Goal: Information Seeking & Learning: Learn about a topic

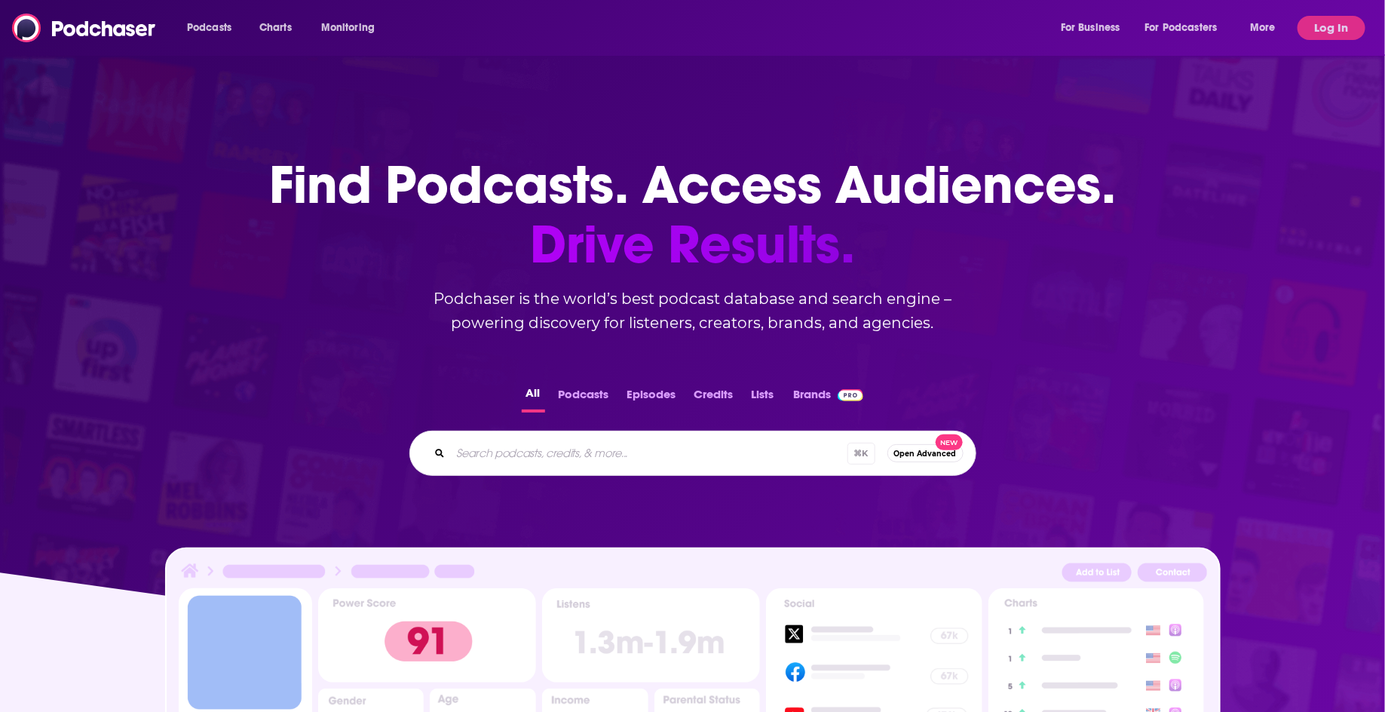
click at [537, 467] on div "⌘ K Open Advanced New" at bounding box center [692, 452] width 567 height 45
click at [513, 434] on div "⌘ K Open Advanced New" at bounding box center [692, 452] width 567 height 45
click at [539, 452] on input "Search podcasts, credits, & more..." at bounding box center [649, 453] width 397 height 24
type input "the side hustle show"
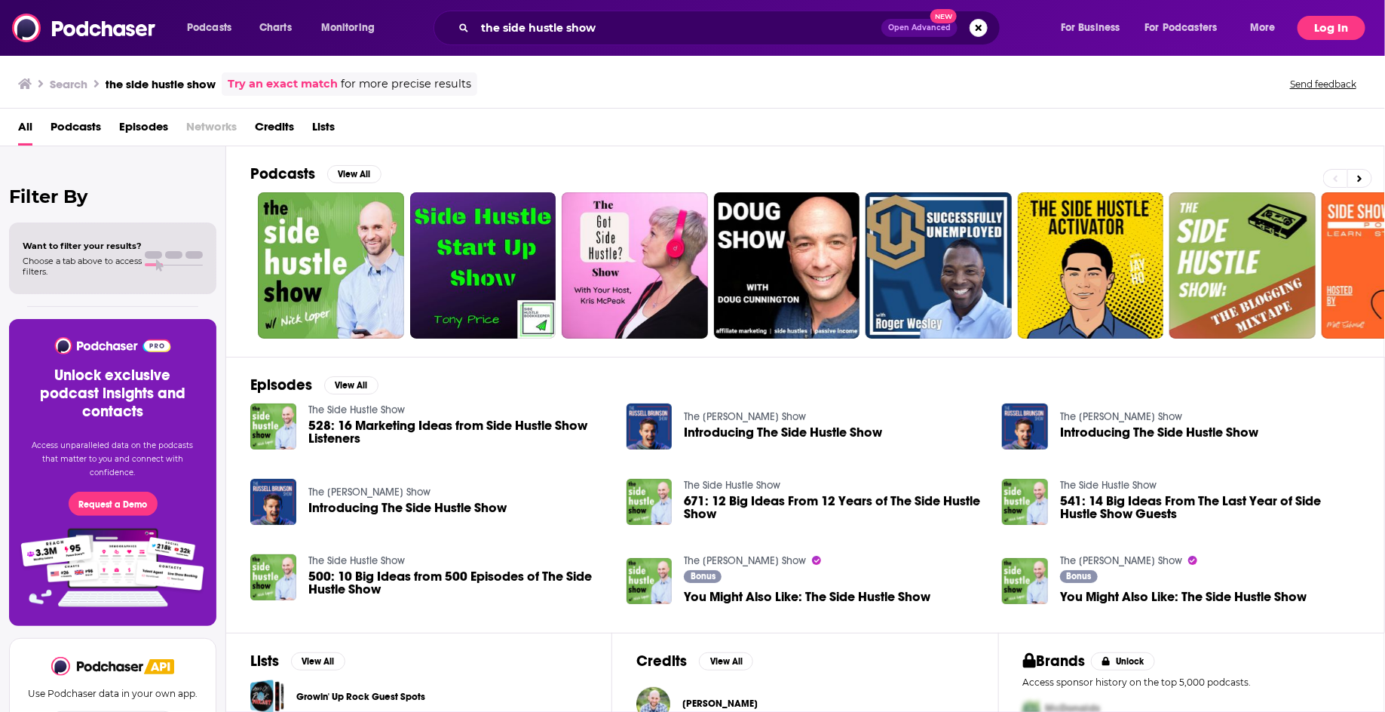
click at [1323, 19] on button "Log In" at bounding box center [1331, 28] width 68 height 24
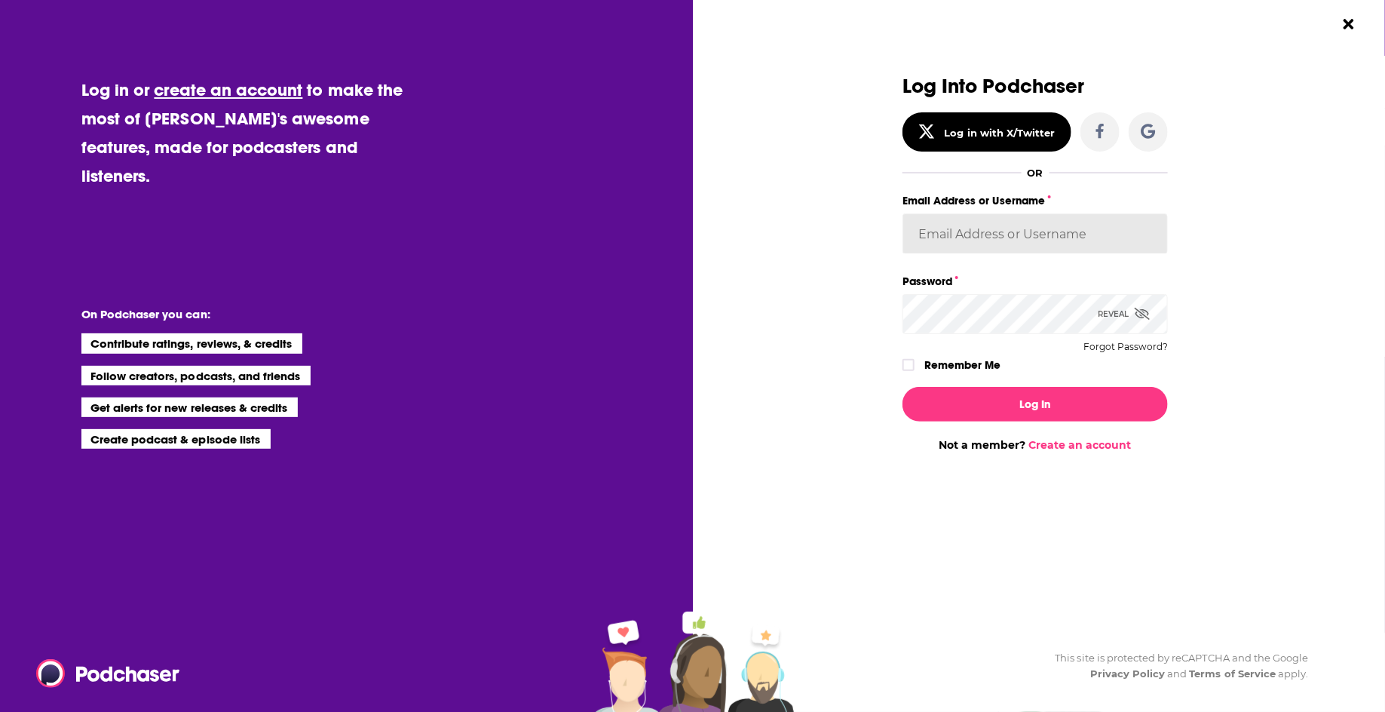
click at [978, 213] on input "Email Address or Username" at bounding box center [1034, 233] width 265 height 41
type input "[EMAIL_ADDRESS][DOMAIN_NAME]"
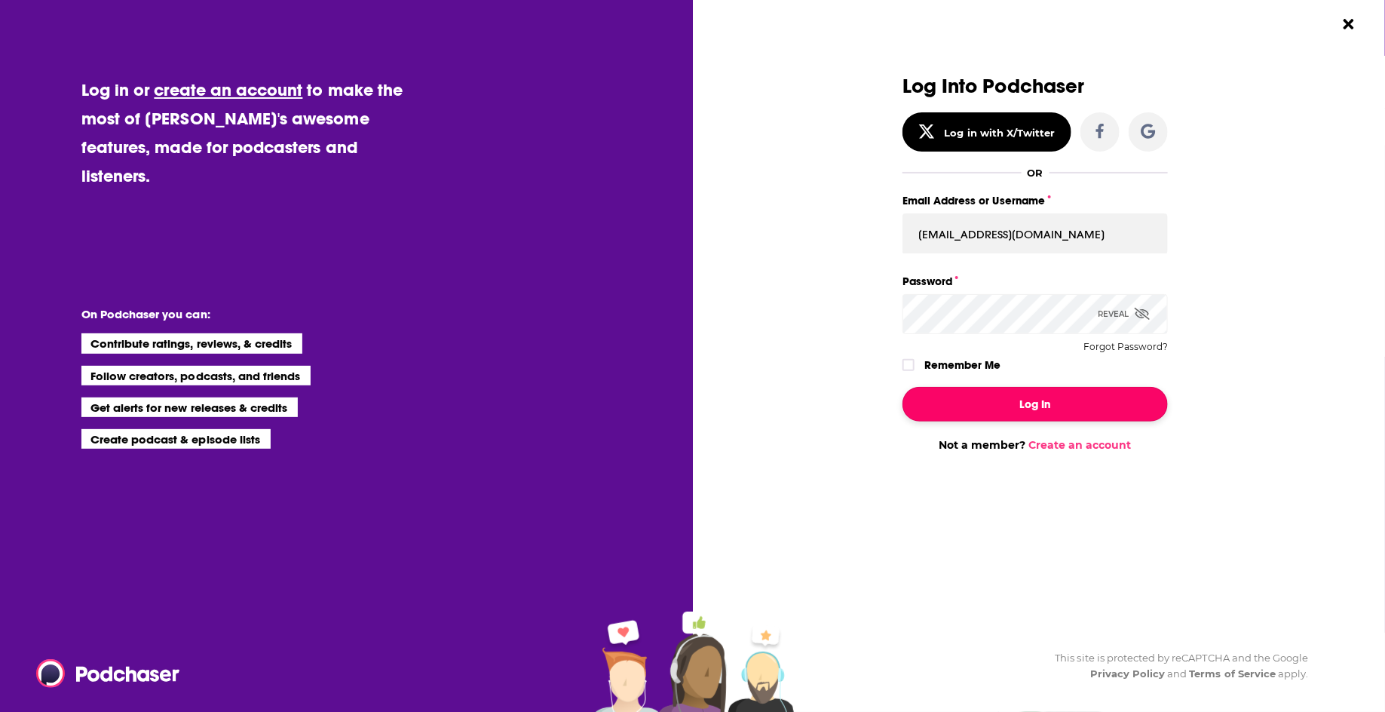
click at [1024, 403] on button "Log In" at bounding box center [1034, 404] width 265 height 35
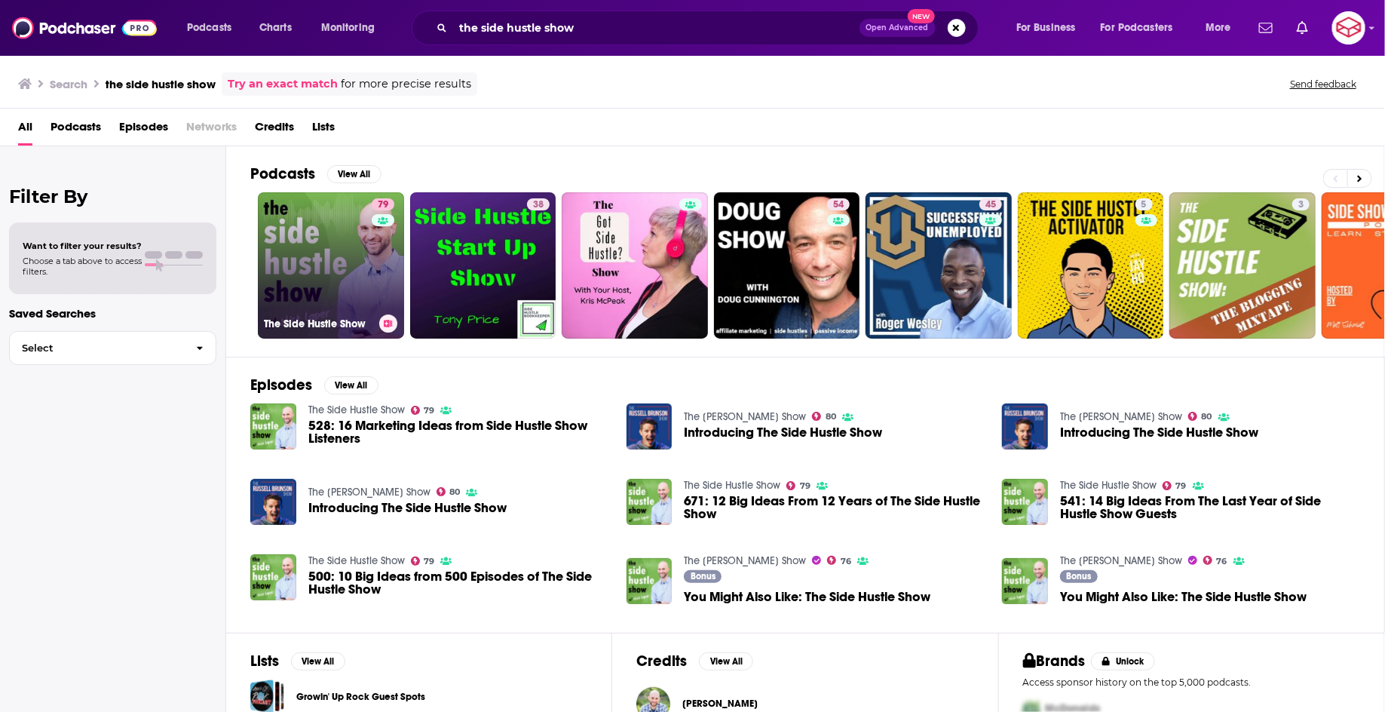
click at [320, 237] on link "79 The Side Hustle Show" at bounding box center [331, 265] width 146 height 146
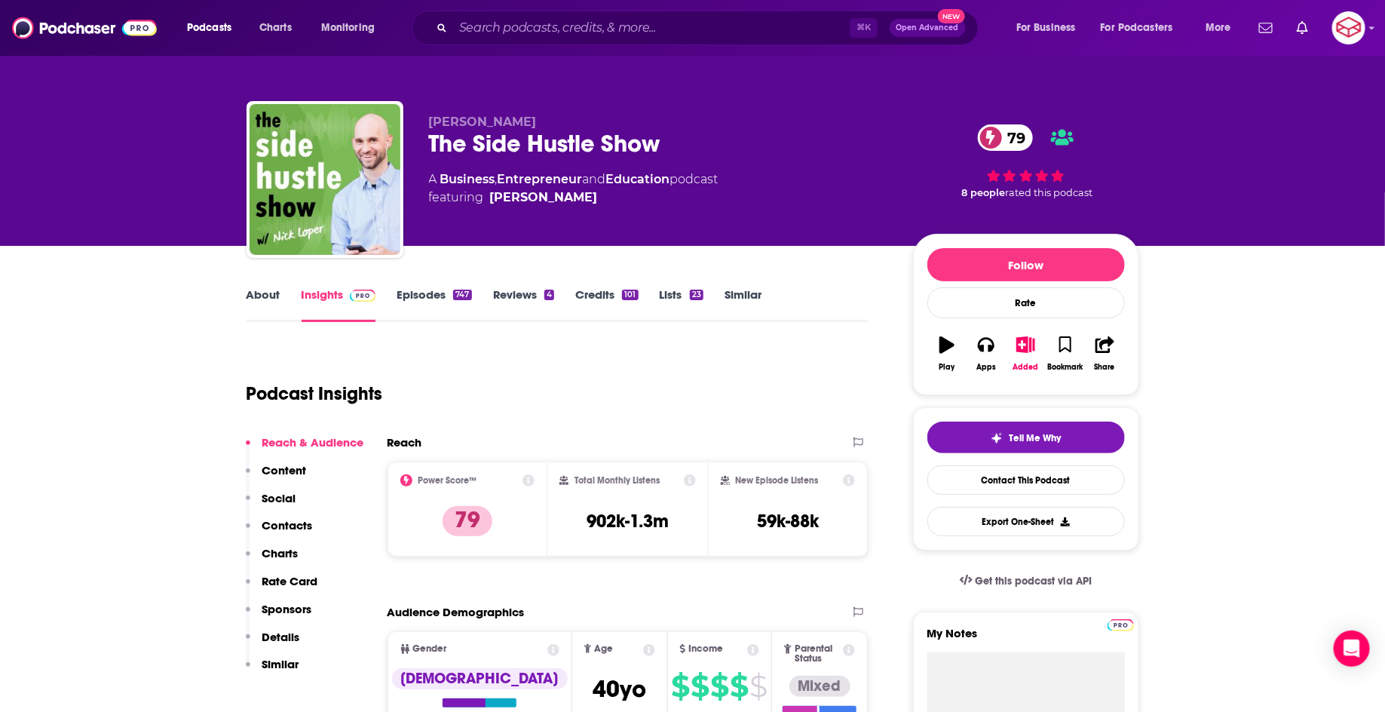
click at [256, 296] on link "About" at bounding box center [264, 304] width 34 height 35
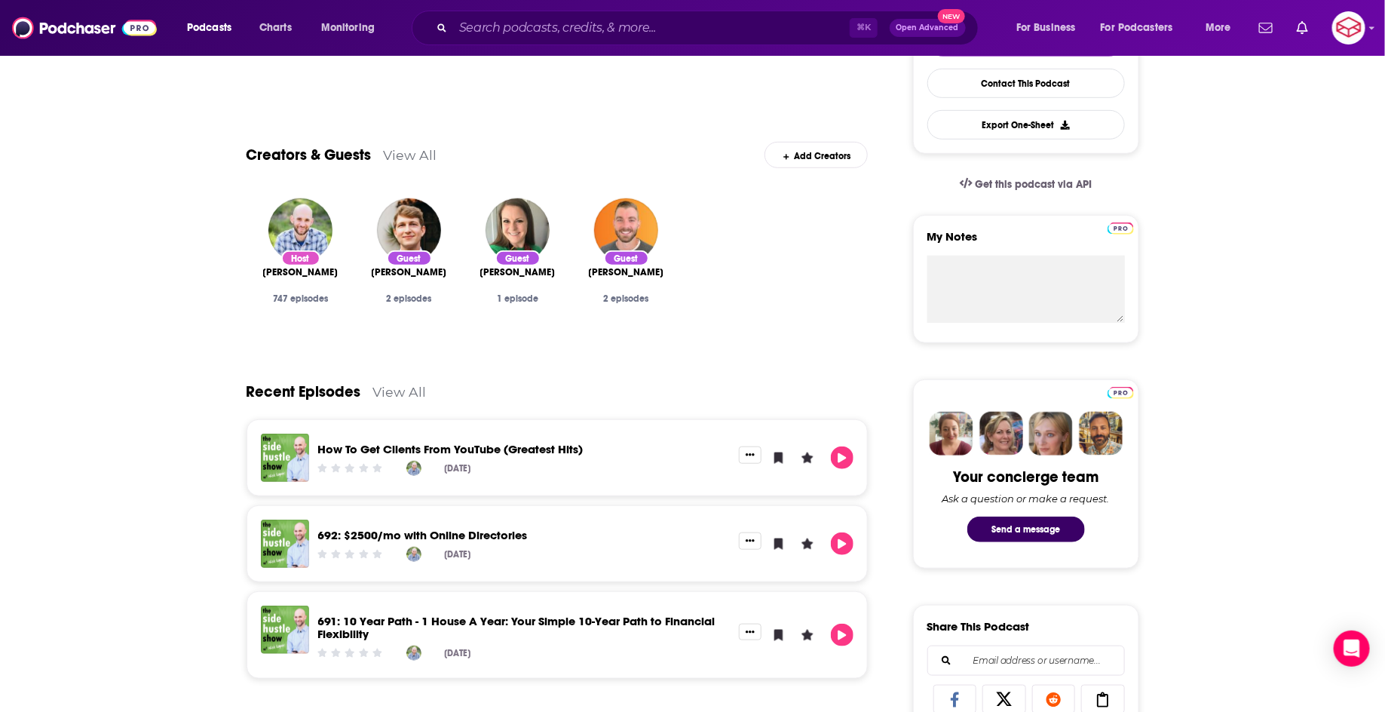
scroll to position [170, 0]
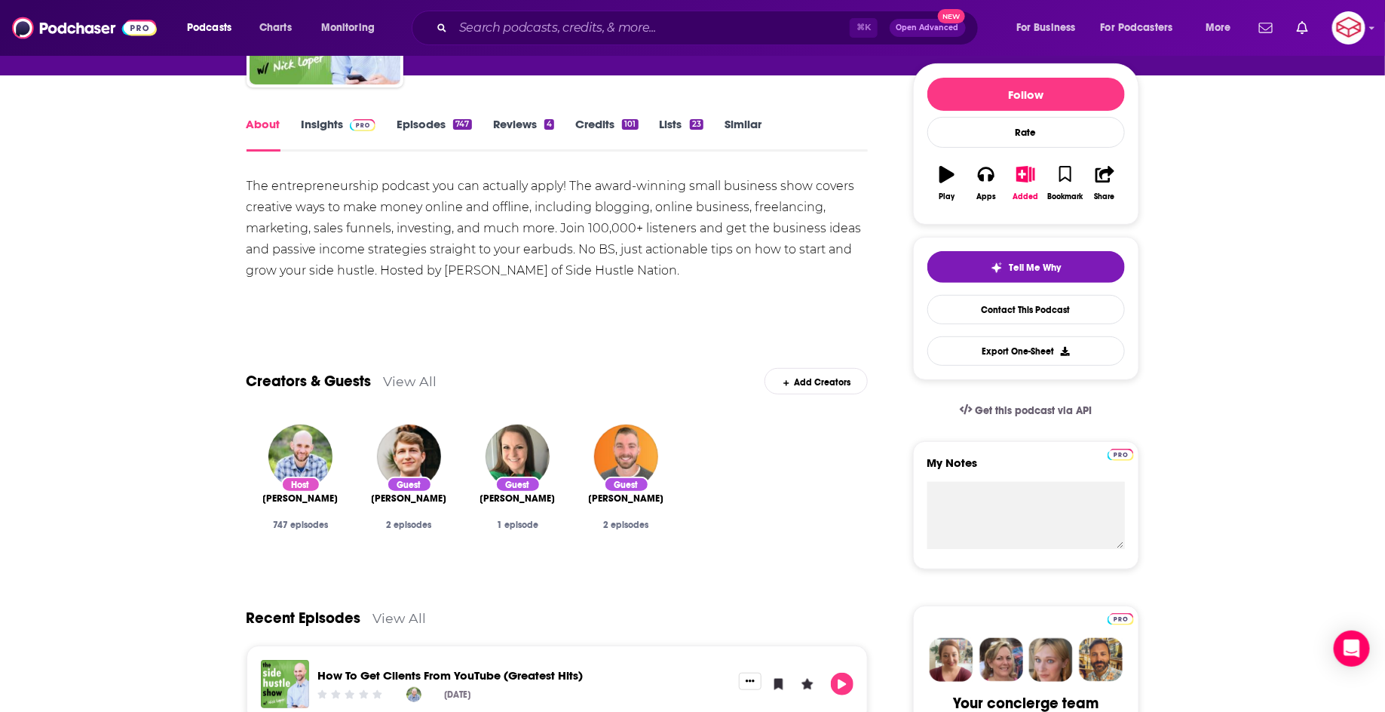
click at [327, 134] on link "Insights" at bounding box center [339, 134] width 75 height 35
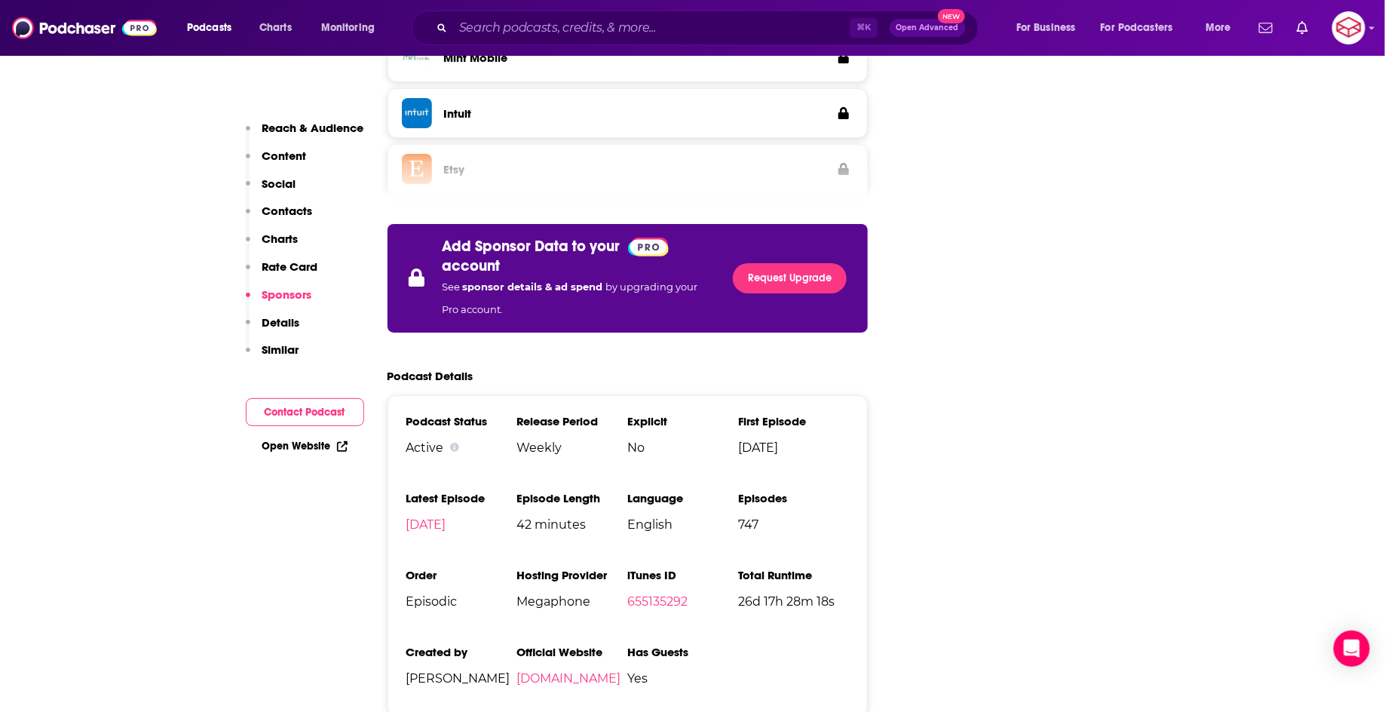
scroll to position [2671, 0]
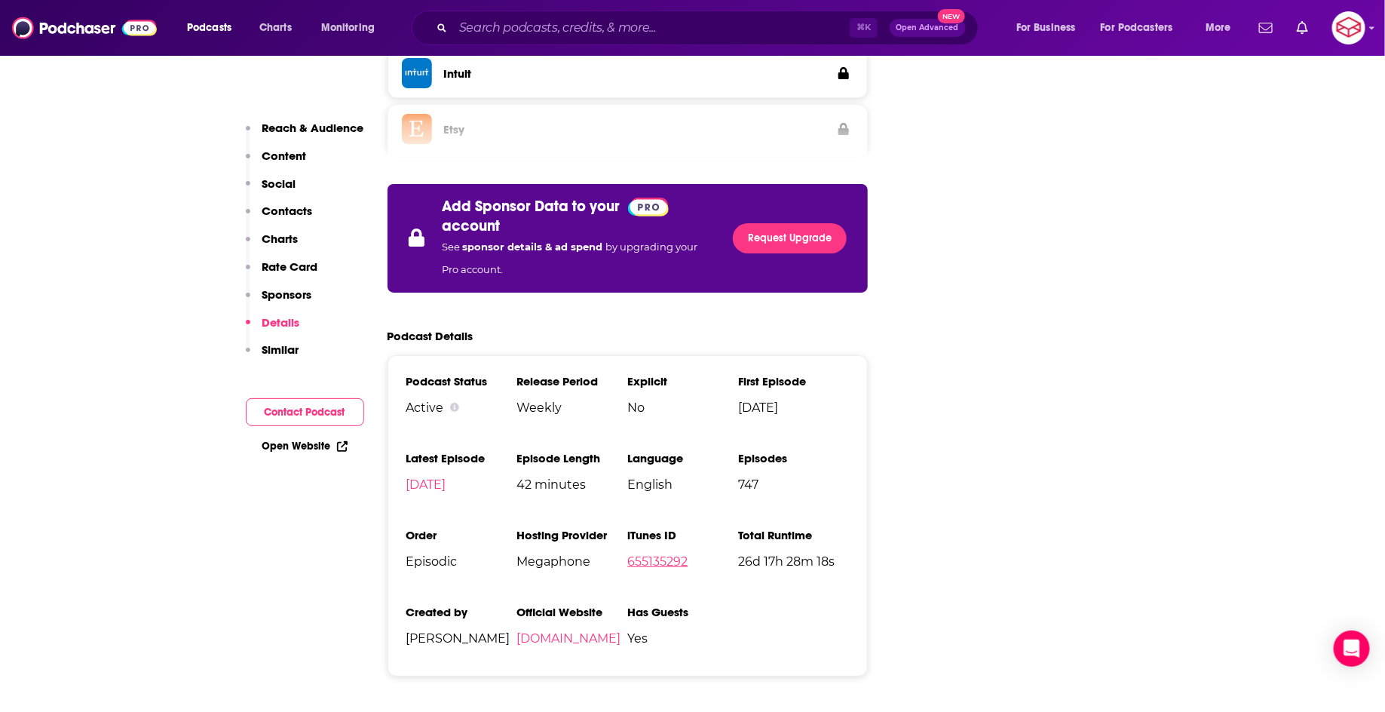
click at [649, 554] on link "655135292" at bounding box center [657, 561] width 60 height 14
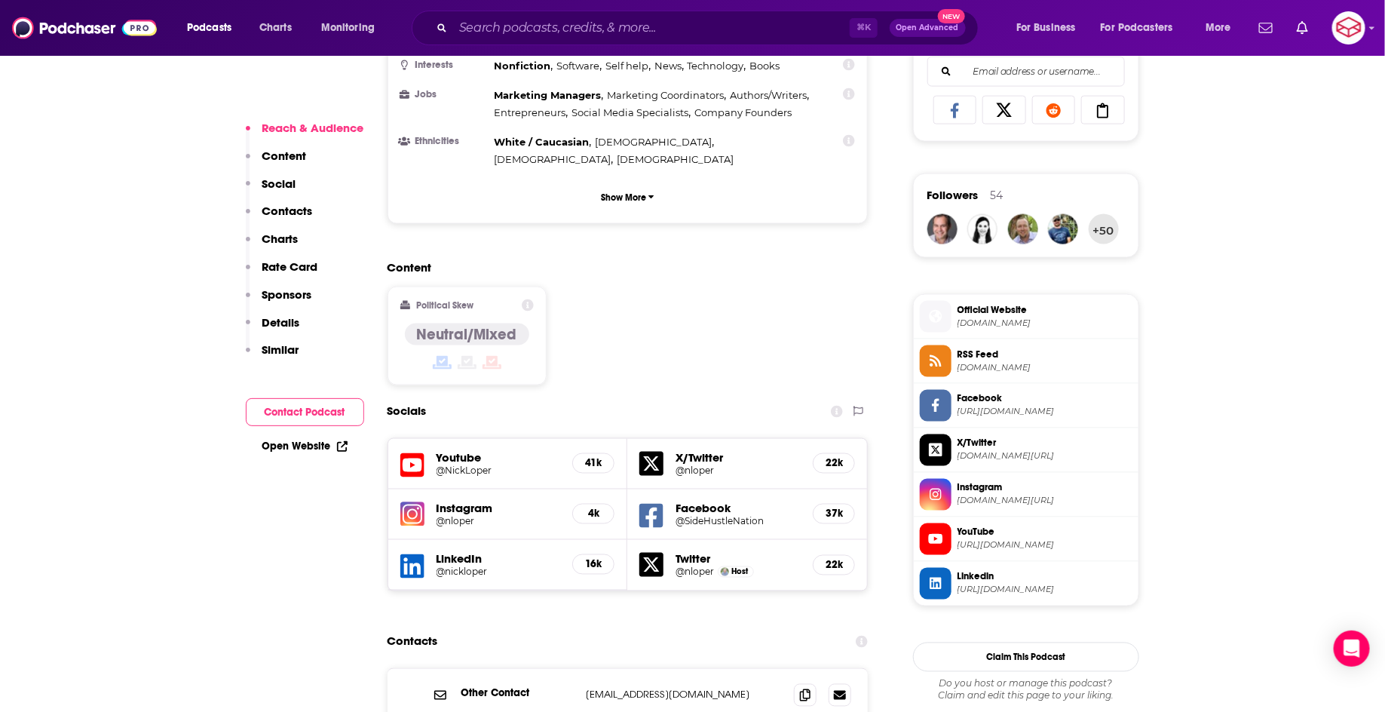
scroll to position [1113, 0]
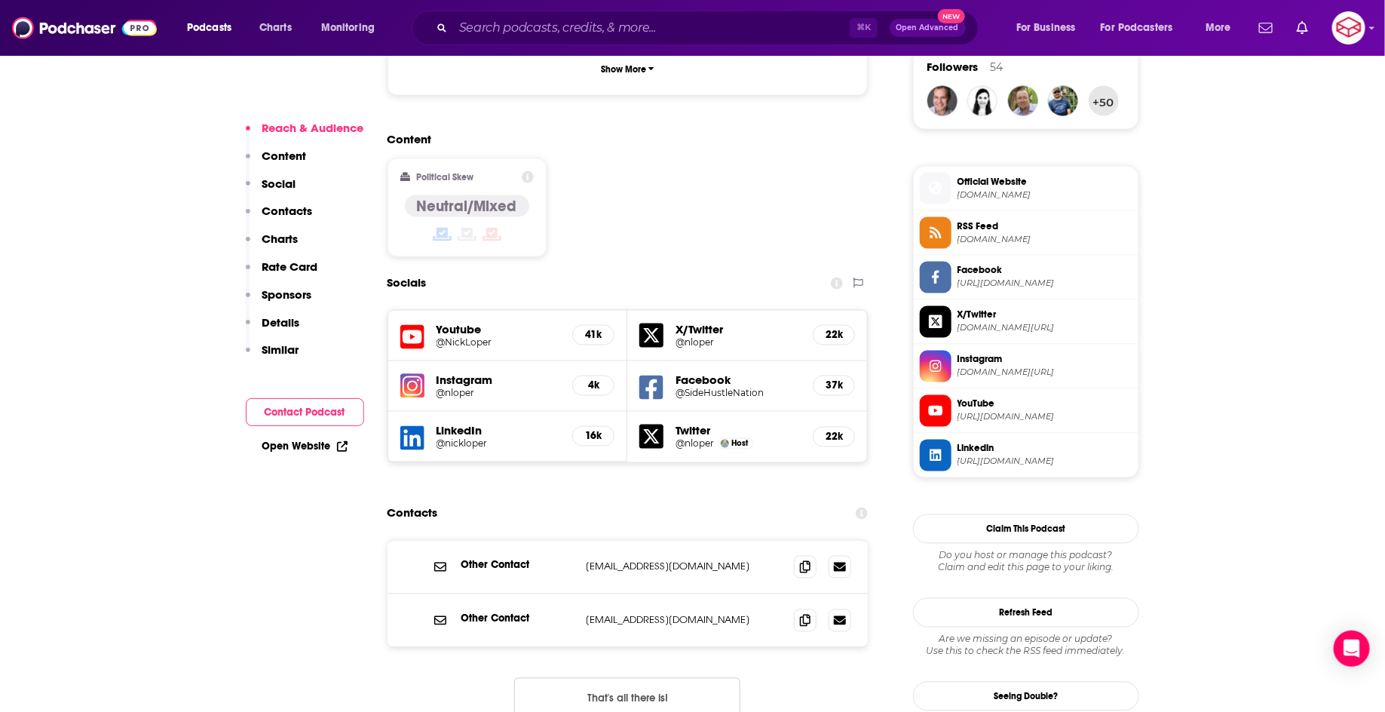
click at [458, 337] on h5 "@NickLoper" at bounding box center [498, 342] width 124 height 11
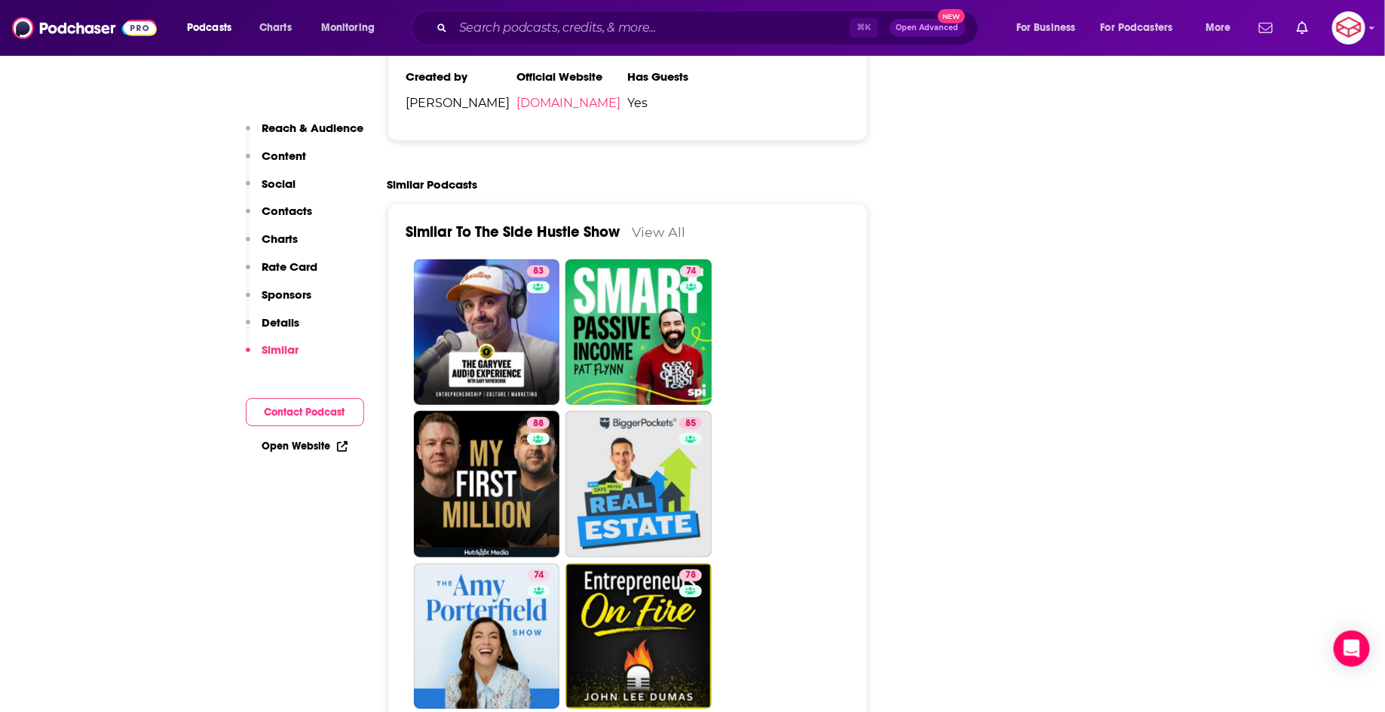
scroll to position [2776, 0]
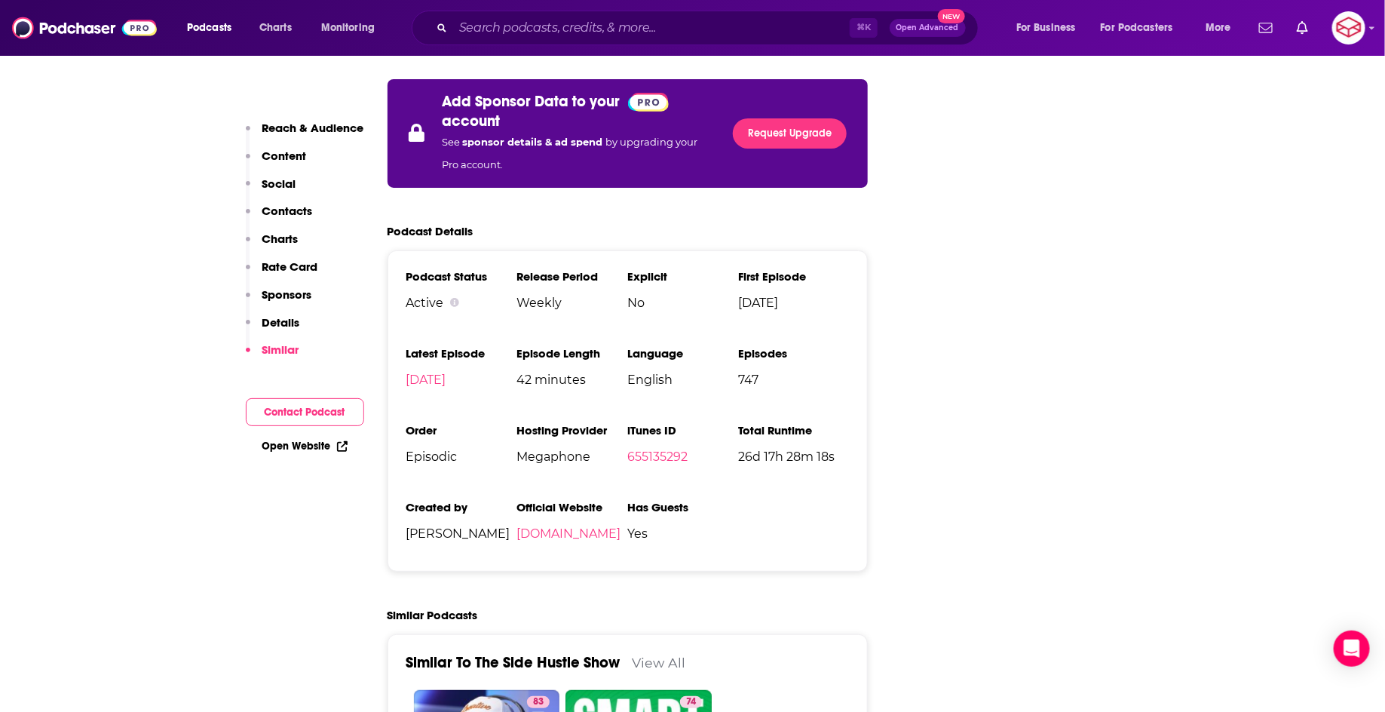
click at [580, 500] on li "Official Website [DOMAIN_NAME]" at bounding box center [571, 526] width 111 height 53
click at [571, 526] on link "[DOMAIN_NAME]" at bounding box center [568, 533] width 104 height 14
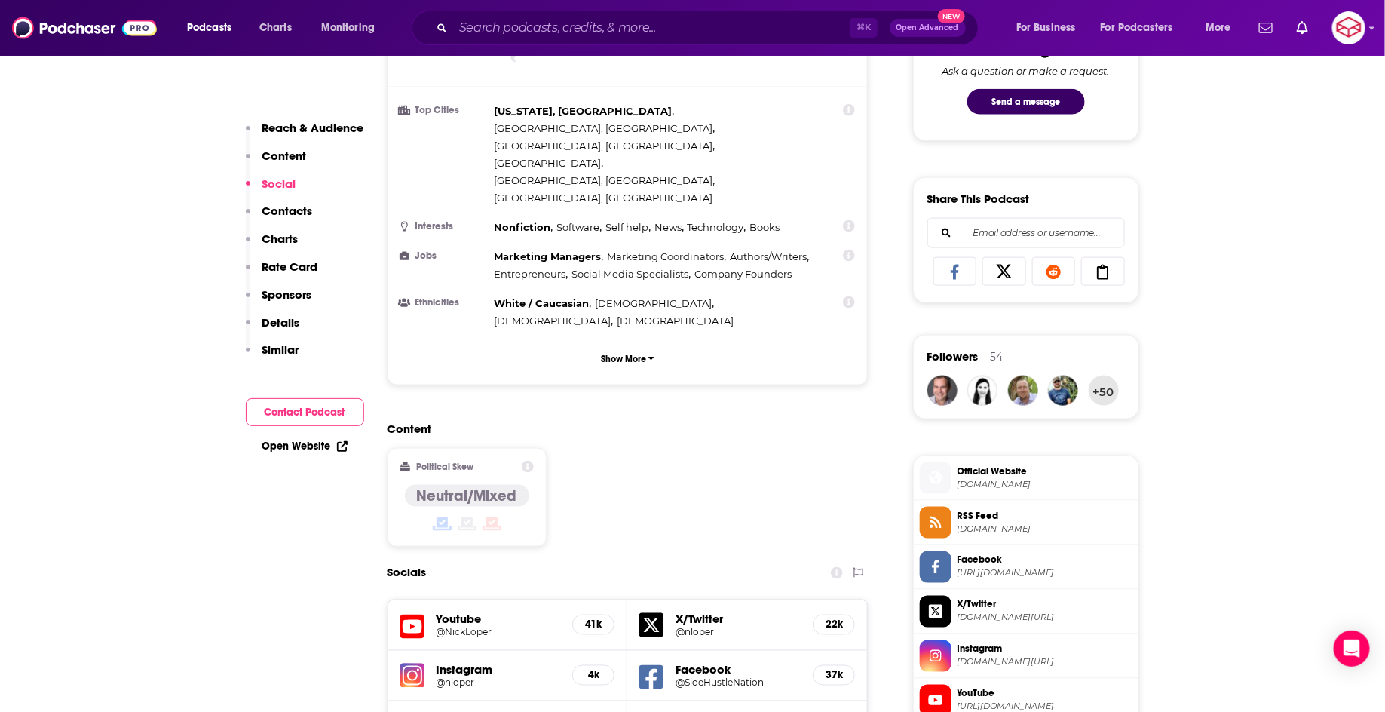
scroll to position [827, 0]
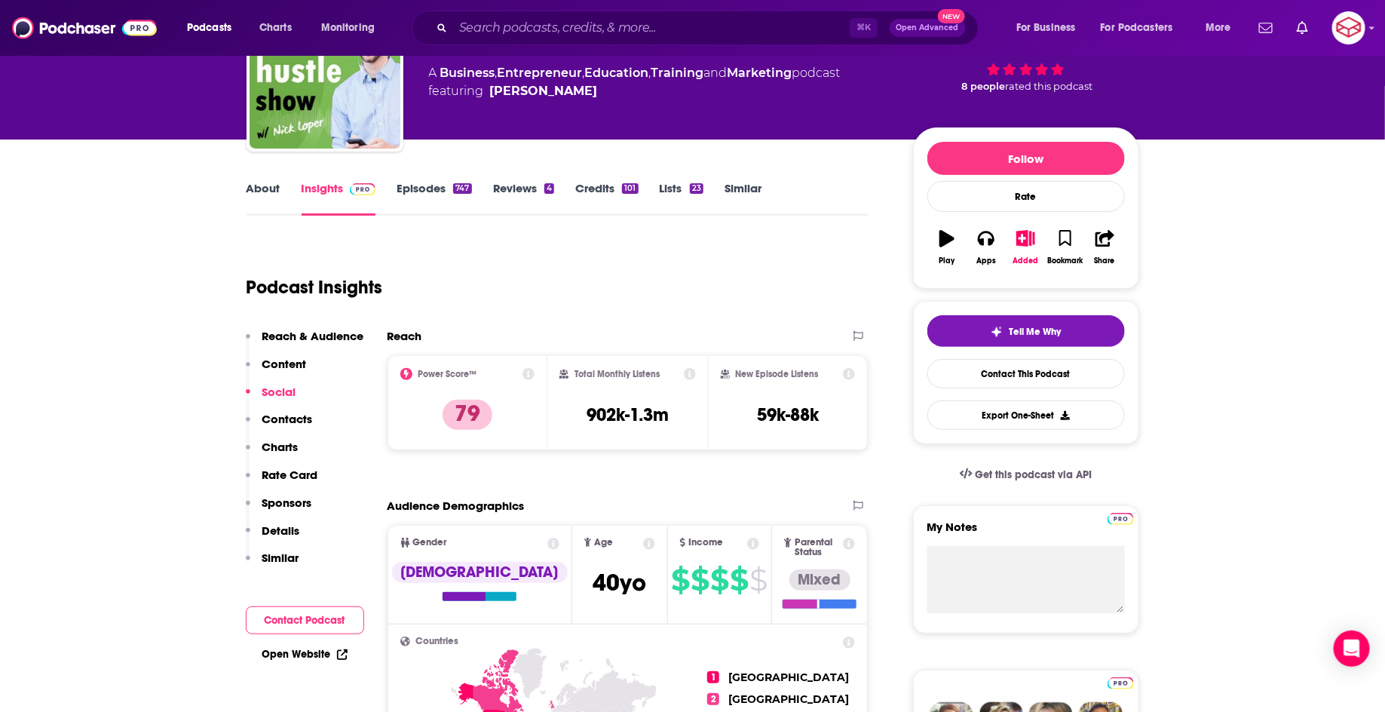
scroll to position [0, 0]
